Goal: Information Seeking & Learning: Learn about a topic

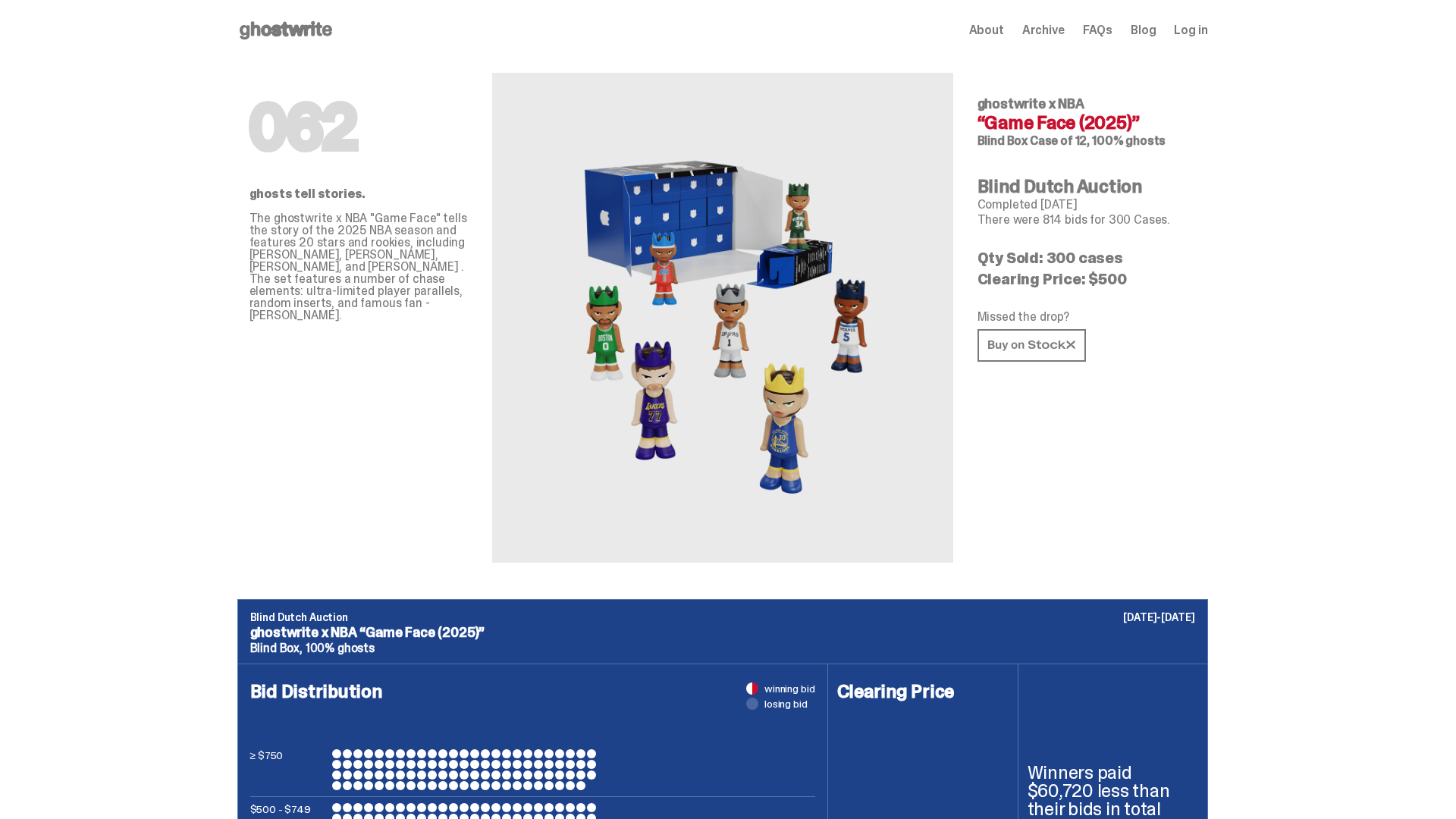
scroll to position [5297, 0]
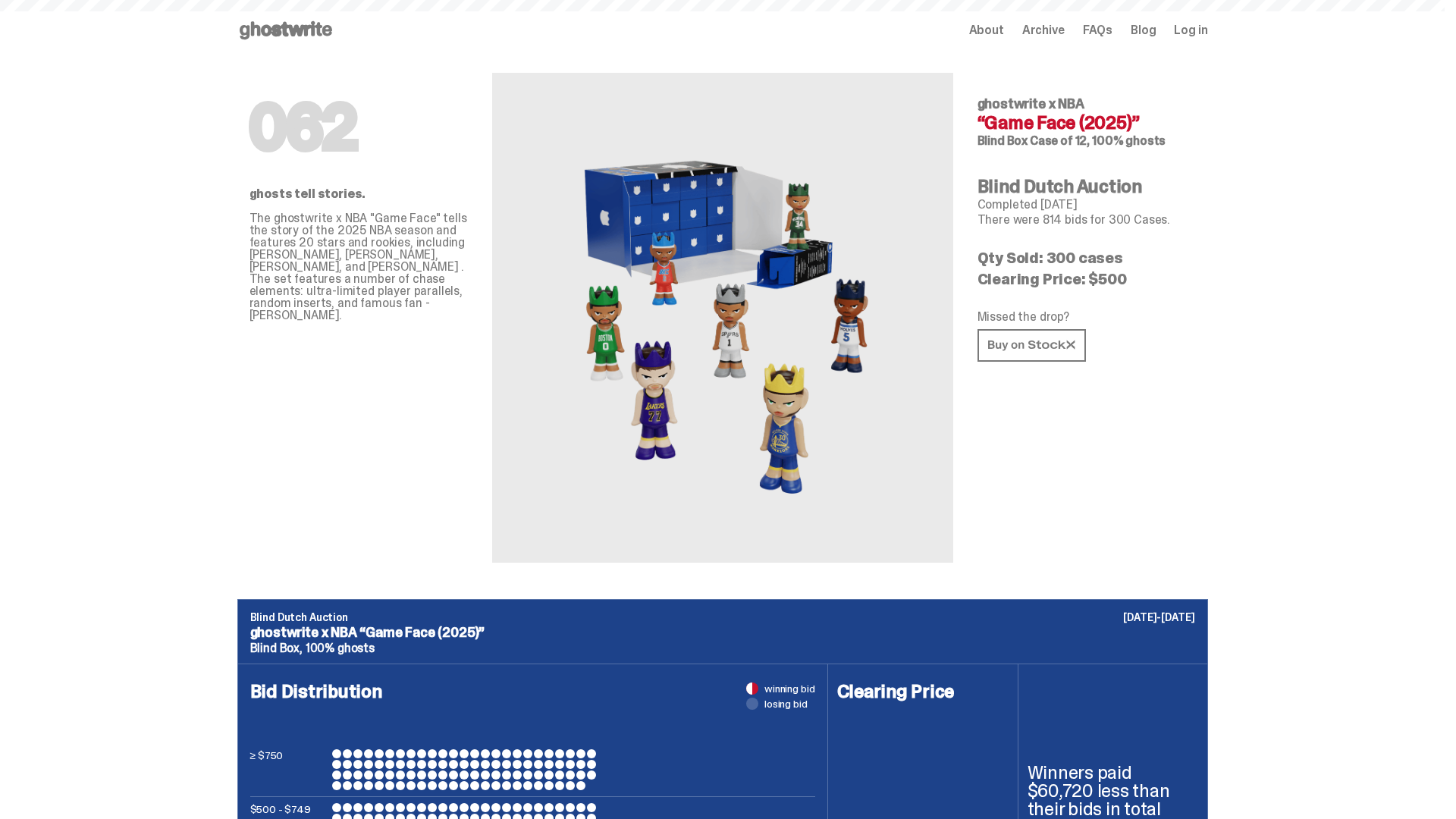
scroll to position [5297, 0]
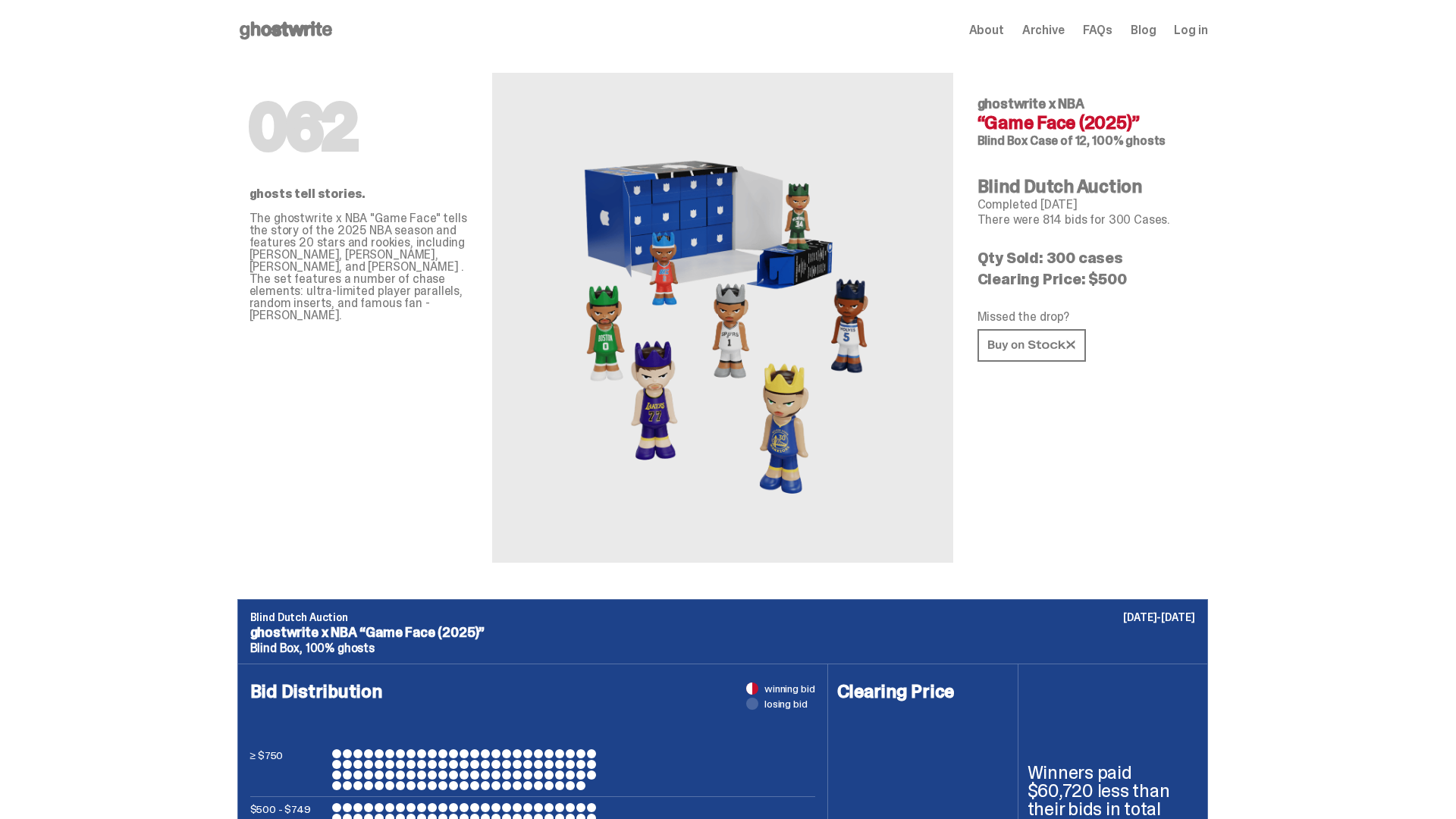
scroll to position [5297, 0]
